Goal: Task Accomplishment & Management: Use online tool/utility

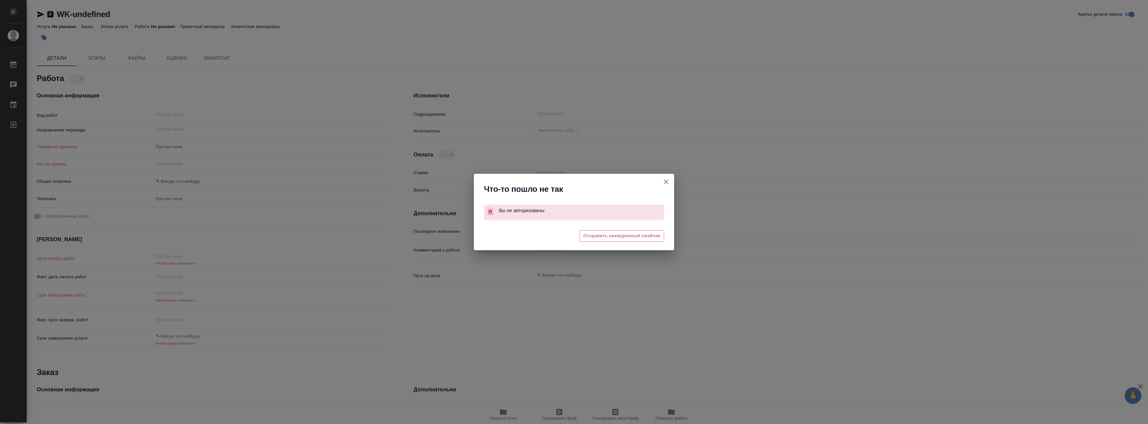
type textarea "x"
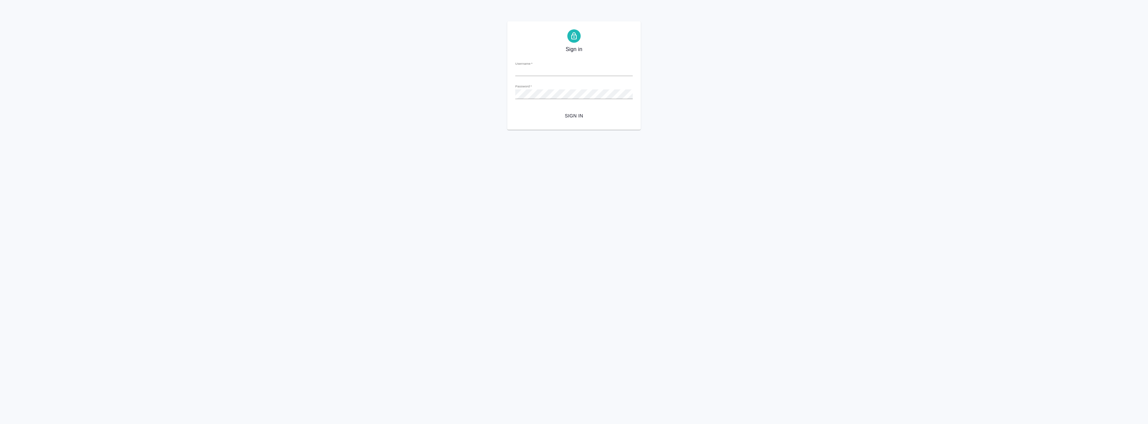
type input "[DOMAIN_NAME][EMAIL_ADDRESS][DOMAIN_NAME]"
click at [569, 118] on span "Sign in" at bounding box center [574, 116] width 107 height 8
